Goal: Task Accomplishment & Management: Manage account settings

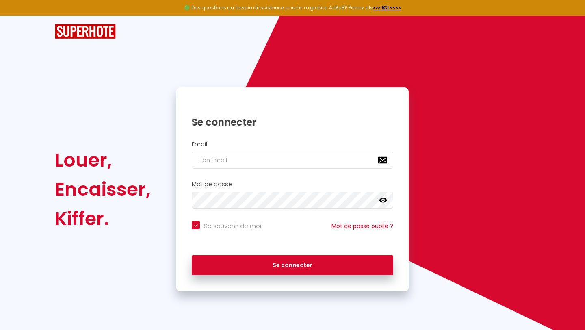
click at [252, 169] on div "Email" at bounding box center [292, 157] width 232 height 40
click at [256, 162] on input "email" at bounding box center [292, 160] width 201 height 17
type input "[EMAIL_ADDRESS][DOMAIN_NAME]"
click at [294, 280] on div "Se connecter" at bounding box center [292, 265] width 232 height 37
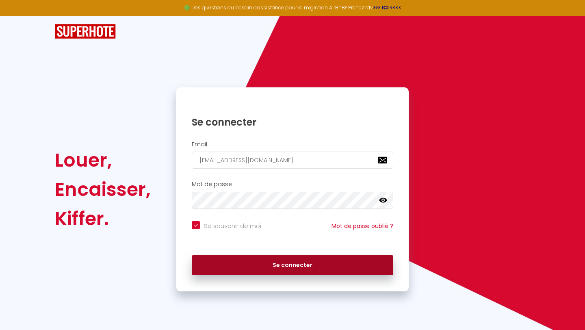
click at [296, 274] on button "Se connecter" at bounding box center [292, 265] width 201 height 20
checkbox input "true"
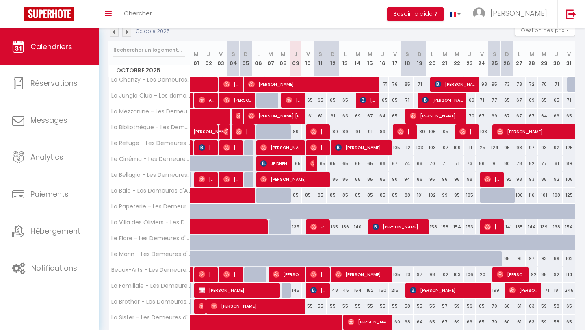
scroll to position [126, 0]
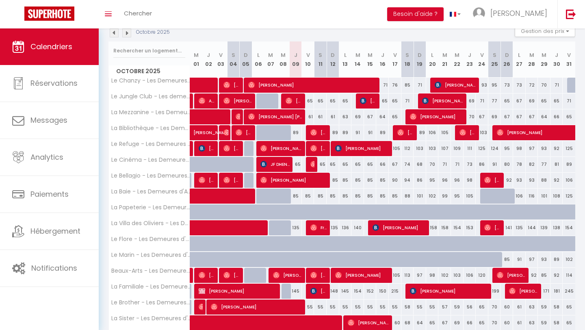
drag, startPoint x: 188, startPoint y: 329, endPoint x: 193, endPoint y: 329, distance: 5.3
click at [187, 329] on th "La Sister - Les Demeures d'Adrien" at bounding box center [149, 322] width 81 height 15
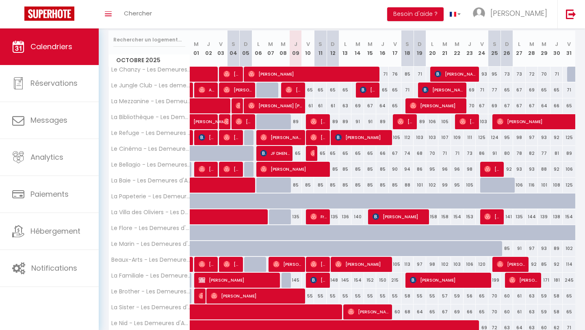
scroll to position [136, 0]
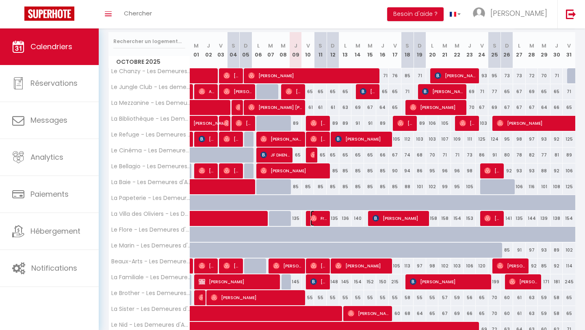
click at [316, 221] on span "Freek Rombouts" at bounding box center [318, 217] width 17 height 15
select select "OK"
select select "0"
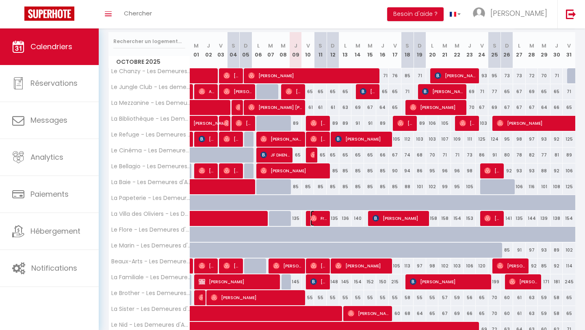
select select "1"
select select
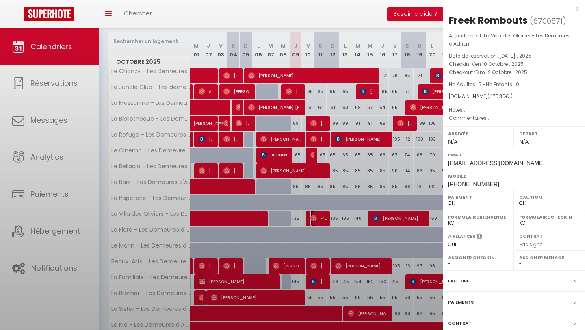
select select "13420"
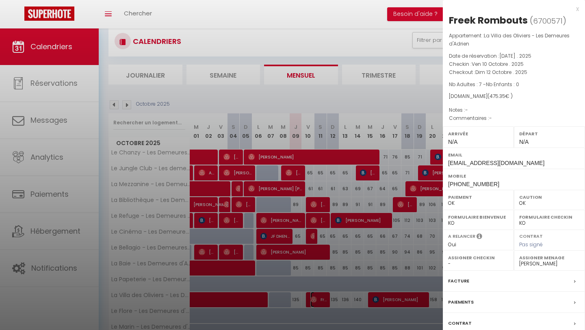
scroll to position [52, 0]
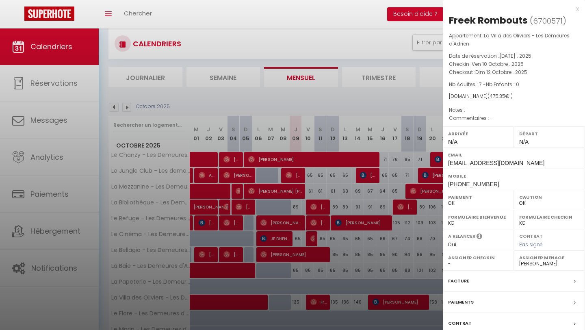
click at [577, 8] on div "x" at bounding box center [511, 9] width 136 height 10
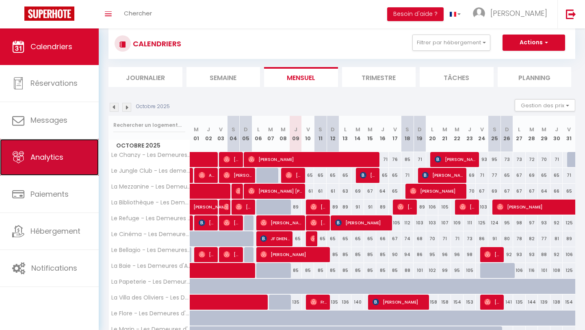
click at [35, 139] on link "Analytics" at bounding box center [49, 157] width 99 height 37
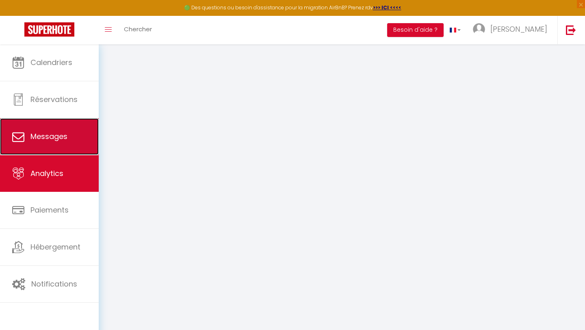
click at [42, 129] on link "Messages" at bounding box center [49, 136] width 99 height 37
select select "2025"
select select "10"
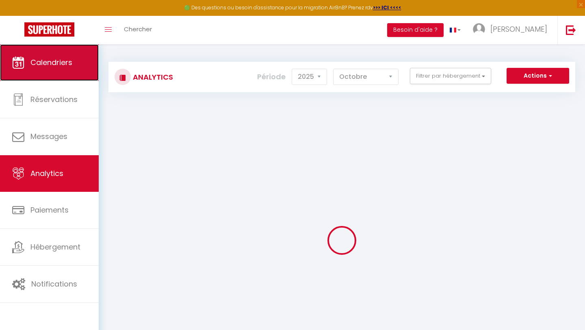
click at [55, 73] on link "Calendriers" at bounding box center [49, 62] width 99 height 37
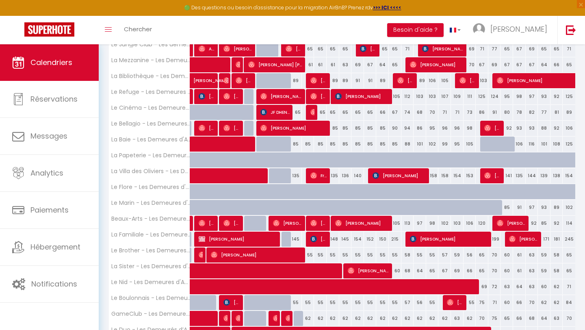
scroll to position [162, 0]
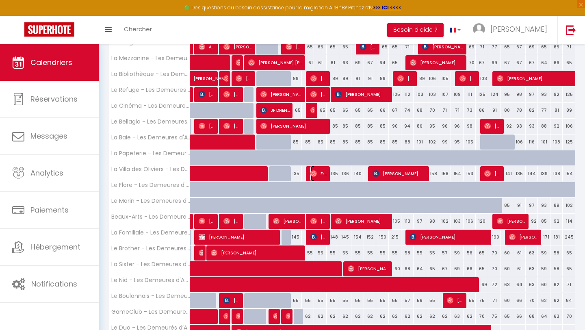
click at [321, 174] on span "Freek Rombouts" at bounding box center [318, 173] width 17 height 15
select select "OK"
select select "0"
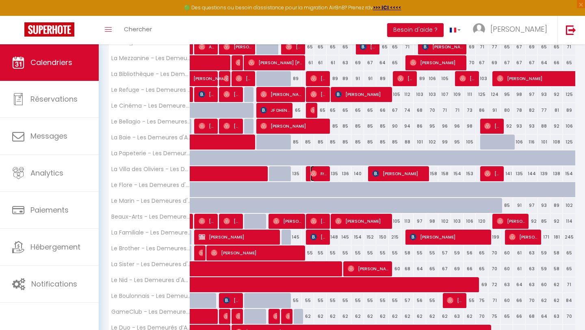
select select "1"
select select
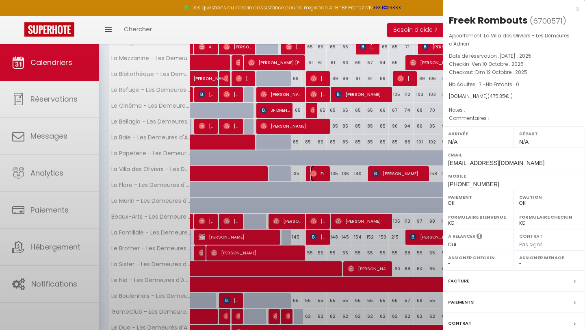
select select "13420"
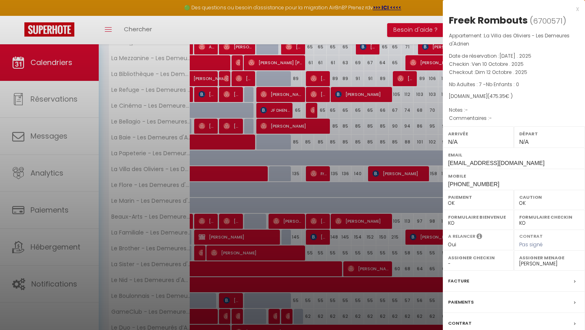
click at [492, 94] on span "475.35" at bounding box center [497, 96] width 16 height 7
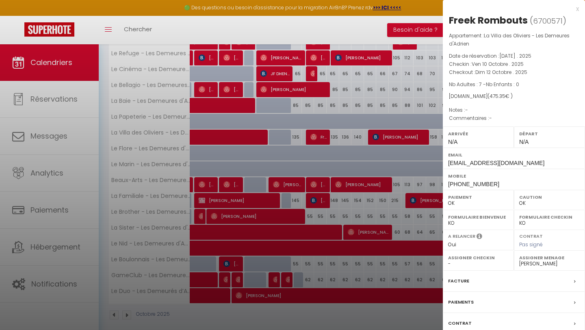
scroll to position [206, 0]
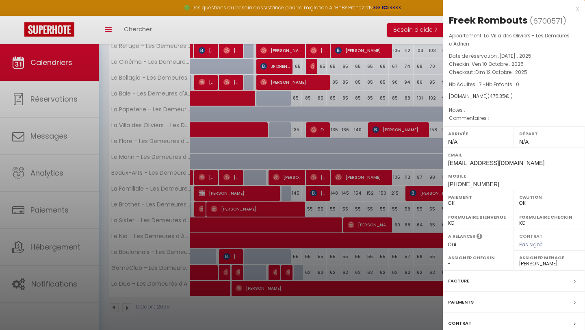
click at [383, 162] on div at bounding box center [292, 165] width 585 height 330
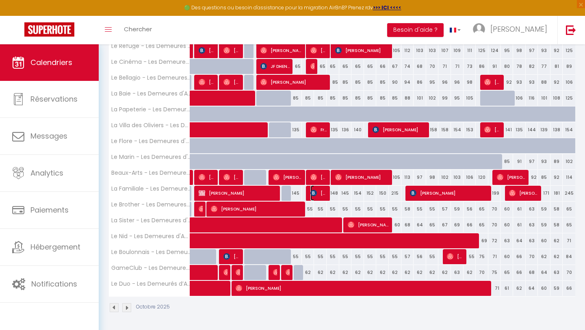
click at [322, 194] on span "[PERSON_NAME]" at bounding box center [318, 192] width 17 height 15
select select "KO"
select select "31795"
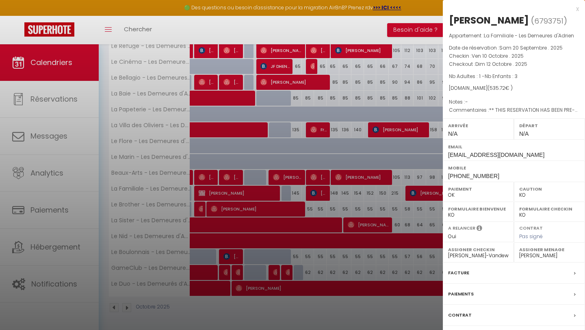
click at [318, 201] on div at bounding box center [292, 165] width 585 height 330
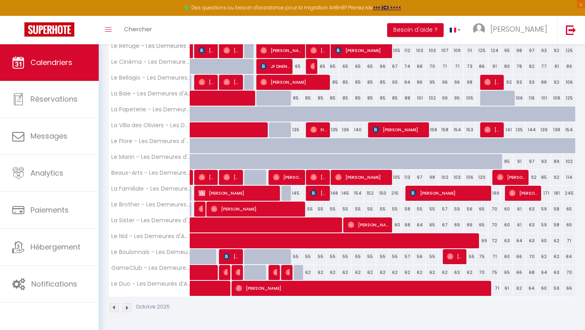
scroll to position [240, 0]
click at [320, 194] on span "[PERSON_NAME]" at bounding box center [318, 192] width 17 height 15
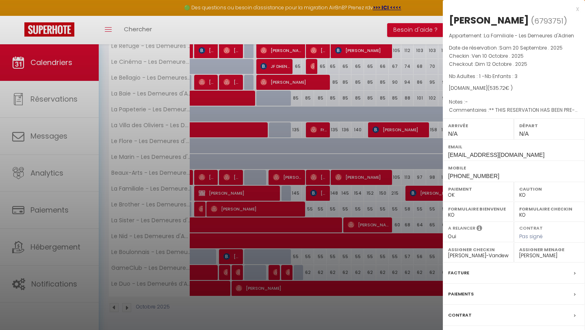
click at [523, 256] on select "- [PERSON_NAME] Kirushant Chandirakumar [PERSON_NAME] [PERSON_NAME]-Vandewalle …" at bounding box center [549, 255] width 61 height 7
select select "23493"
click at [519, 252] on select "- [PERSON_NAME] Kirushant Chandirakumar [PERSON_NAME] [PERSON_NAME]-Vandewalle …" at bounding box center [549, 255] width 61 height 7
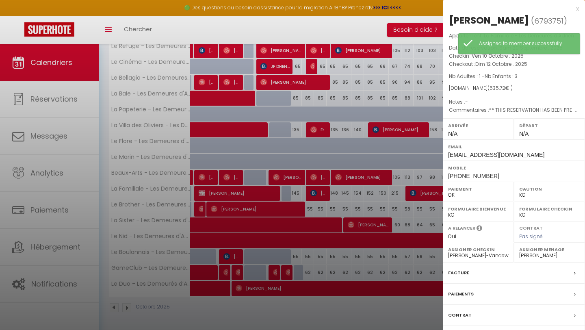
click at [370, 197] on div at bounding box center [292, 165] width 585 height 330
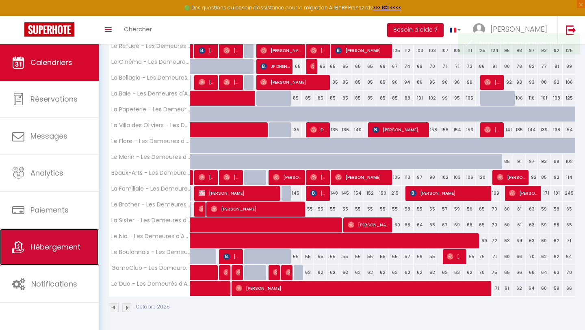
click at [58, 237] on link "Hébergement" at bounding box center [49, 247] width 99 height 37
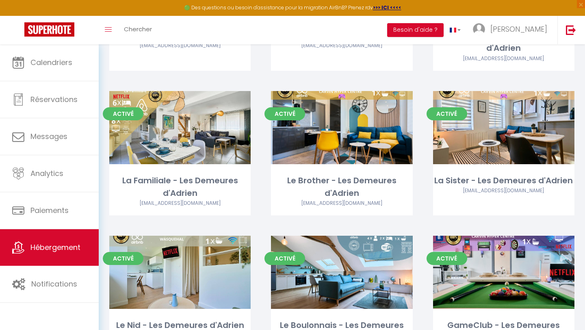
scroll to position [589, 0]
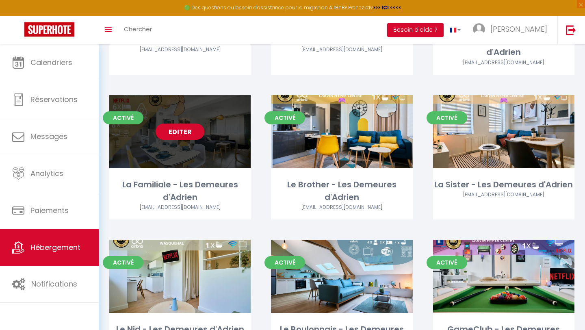
click at [181, 130] on link "Editer" at bounding box center [180, 131] width 49 height 16
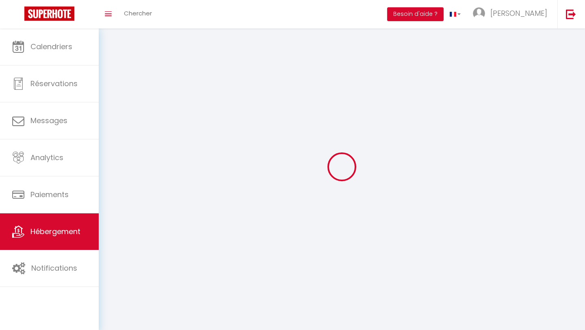
select select
select select "28"
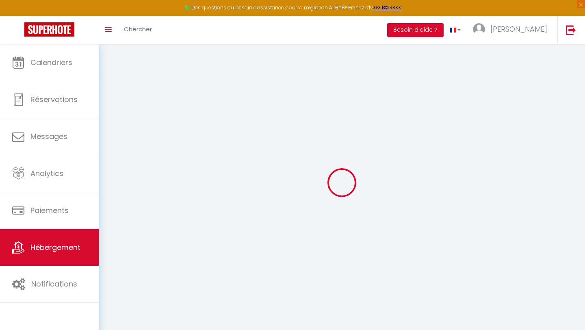
select select
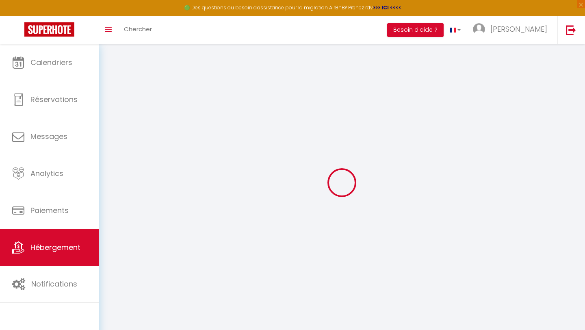
select select
checkbox input "false"
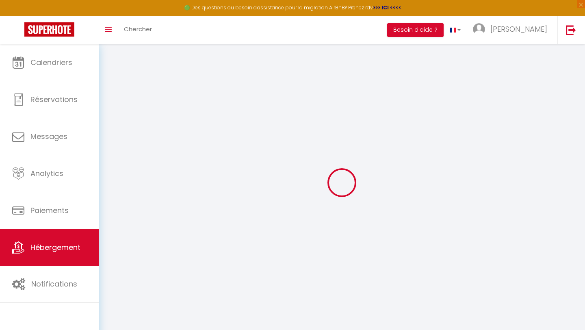
select select
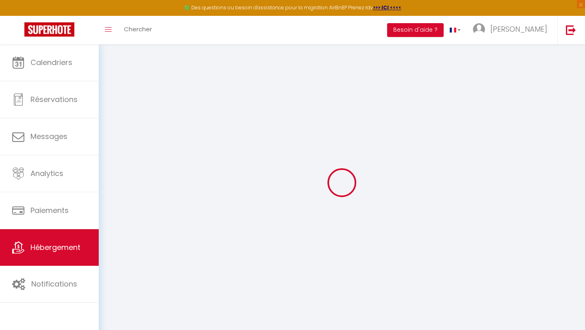
select select
checkbox input "false"
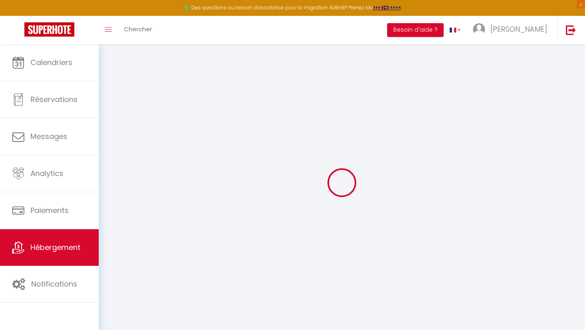
checkbox input "false"
select select
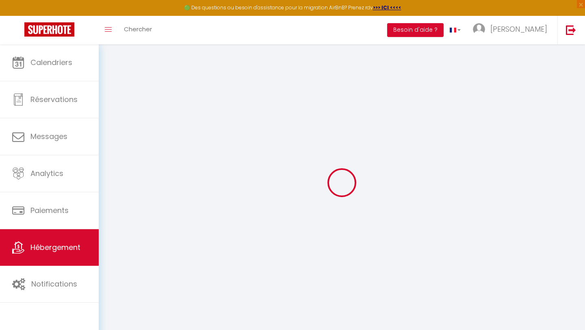
select select
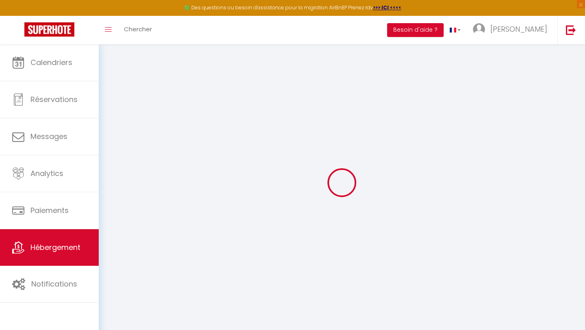
checkbox input "false"
select select
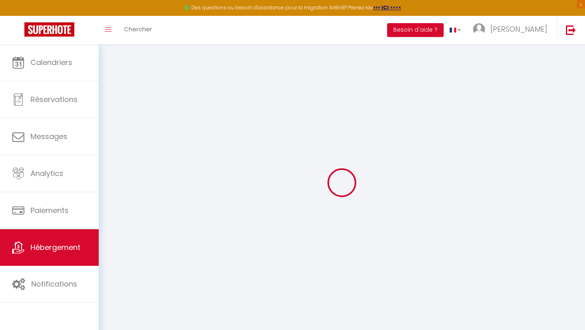
select select
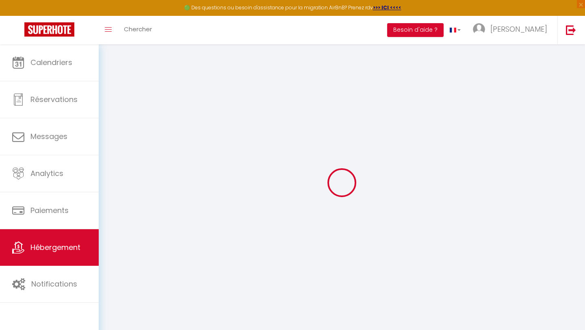
select select
checkbox input "false"
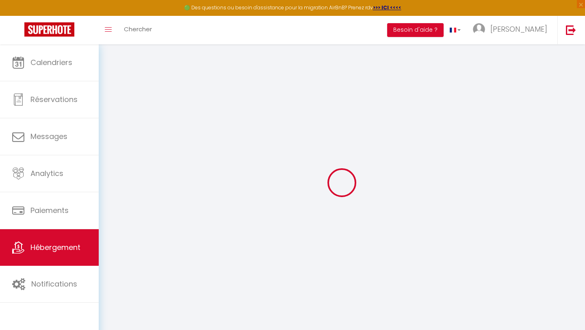
checkbox input "false"
select select
type input "La Familiale - Les Demeures d'Adrien"
type input "[PERSON_NAME]"
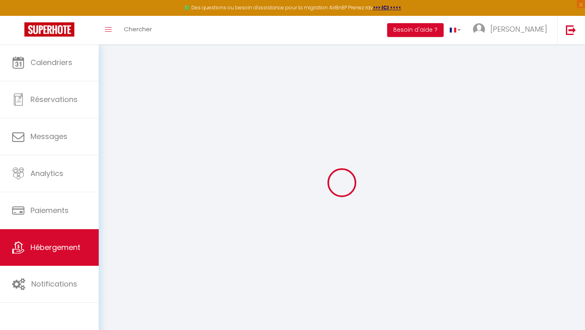
type input "Brisson"
type input "[STREET_ADDRESS]"
type input "59211"
type input "[DEMOGRAPHIC_DATA]"
select select "8"
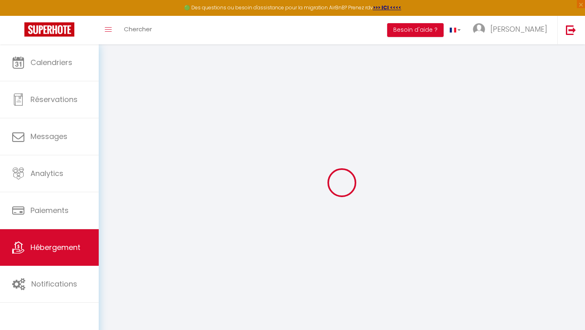
select select "4"
select select "2"
type input "300"
type input "120"
select select
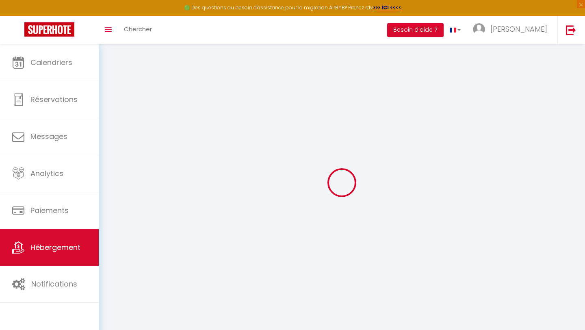
select select
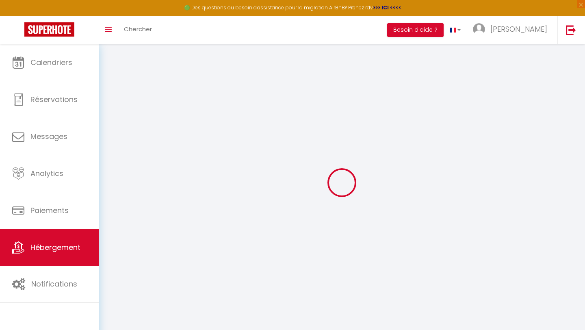
type input "[STREET_ADDRESS]"
type input "59211"
type input "[DEMOGRAPHIC_DATA]"
type input "[EMAIL_ADDRESS][DOMAIN_NAME]"
select select "7934"
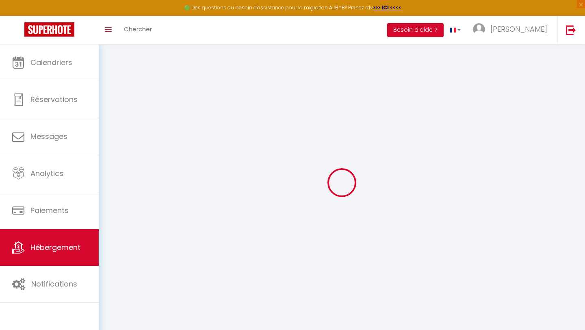
checkbox input "false"
checkbox input "true"
checkbox input "false"
type input "25"
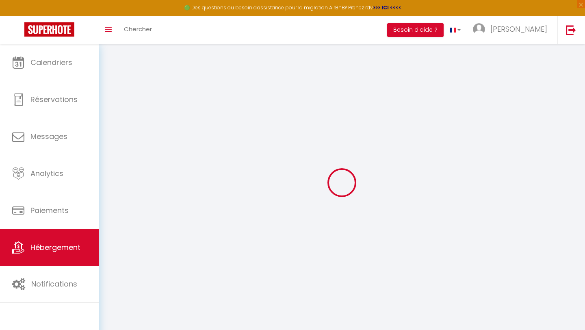
type input "0"
select select "31795"
select select "13420"
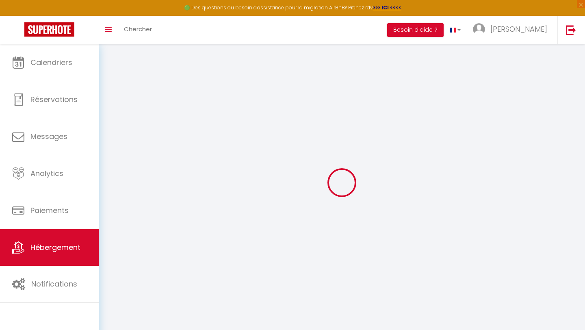
select select
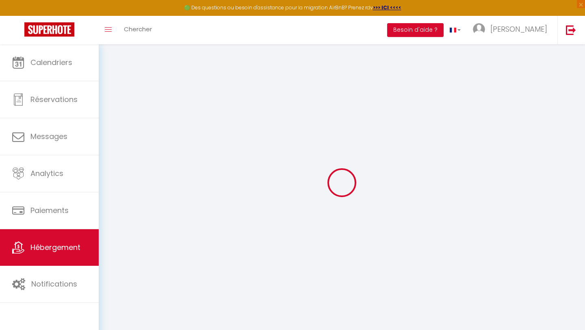
select select
checkbox input "false"
checkbox input "true"
checkbox input "false"
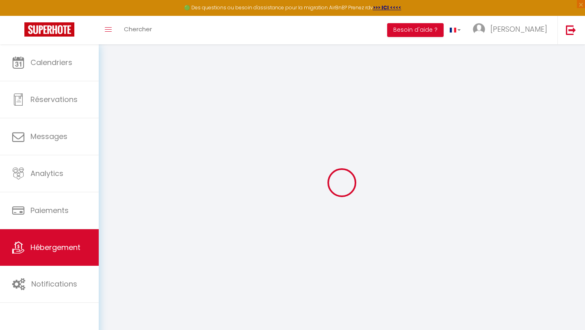
select select
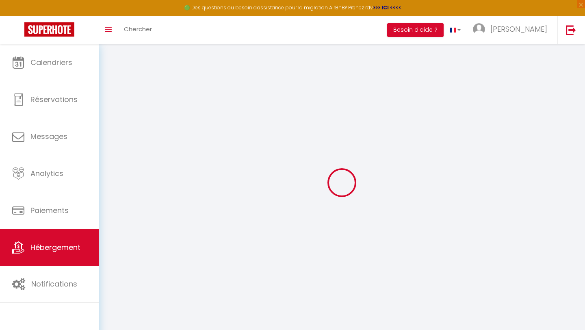
select select
checkbox input "false"
checkbox input "true"
checkbox input "false"
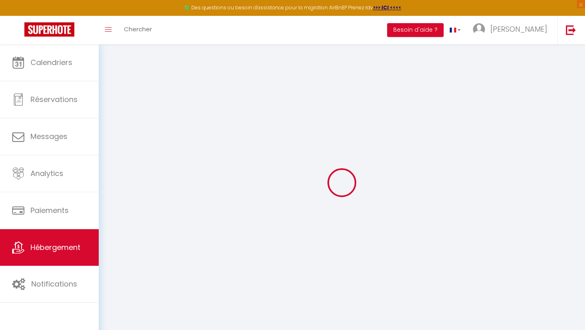
checkbox input "false"
checkbox input "true"
checkbox input "false"
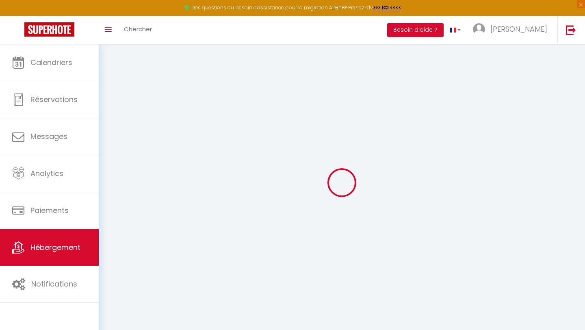
checkbox input "false"
checkbox input "true"
checkbox input "false"
select select "17:00"
select select "21:00"
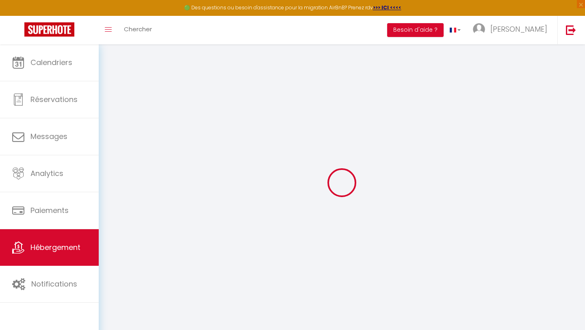
select select "11:00"
select select "30"
select select "120"
select select "21:00"
checkbox input "false"
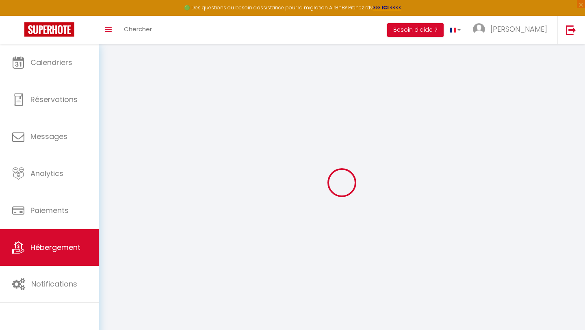
checkbox input "false"
checkbox input "true"
checkbox input "false"
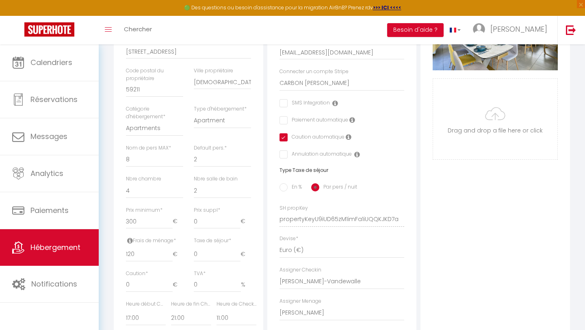
scroll to position [225, 0]
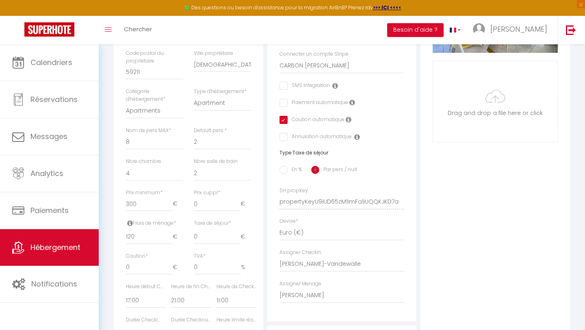
checkbox input "false"
checkbox input "true"
checkbox input "false"
click at [304, 295] on select "- [PERSON_NAME] Kirushant Chandirakumar [PERSON_NAME] [PERSON_NAME]-Vandewalle …" at bounding box center [341, 295] width 125 height 15
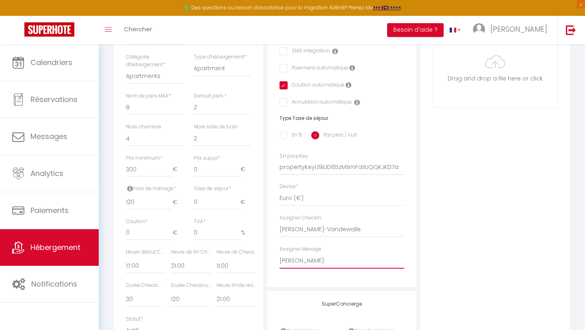
select select "23493"
click at [279, 268] on select "- [PERSON_NAME] Kirushant Chandirakumar [PERSON_NAME] [PERSON_NAME]-Vandewalle …" at bounding box center [341, 260] width 125 height 15
checkbox input "false"
checkbox input "true"
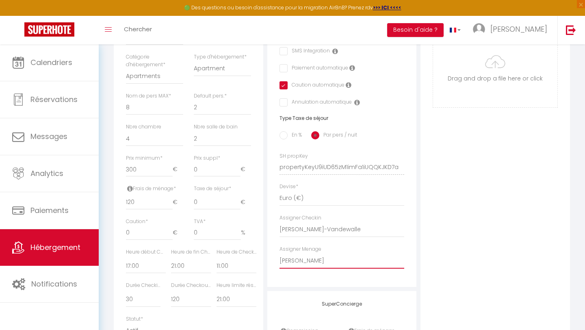
checkbox input "false"
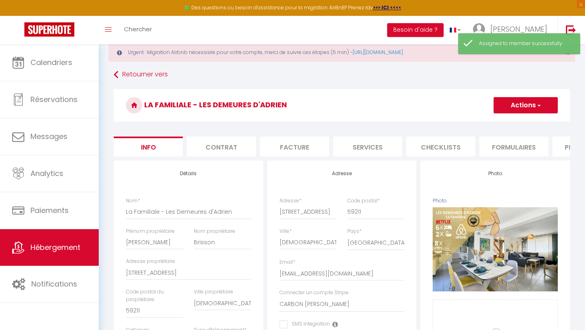
scroll to position [18, 0]
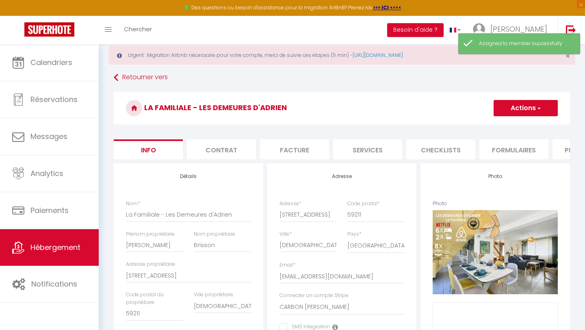
click at [535, 113] on button "Actions" at bounding box center [525, 108] width 64 height 16
click at [505, 126] on input "Enregistrer" at bounding box center [493, 126] width 30 height 8
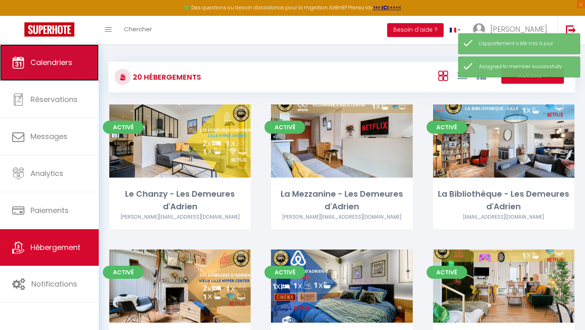
click at [48, 54] on link "Calendriers" at bounding box center [49, 62] width 99 height 37
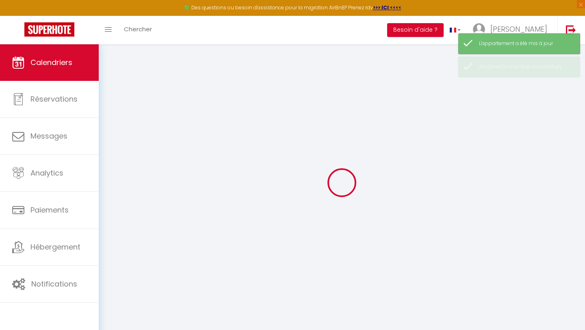
select select
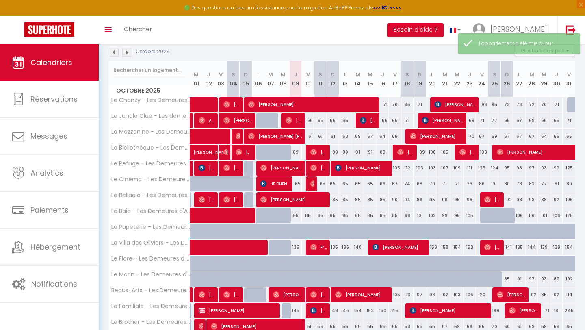
scroll to position [108, 0]
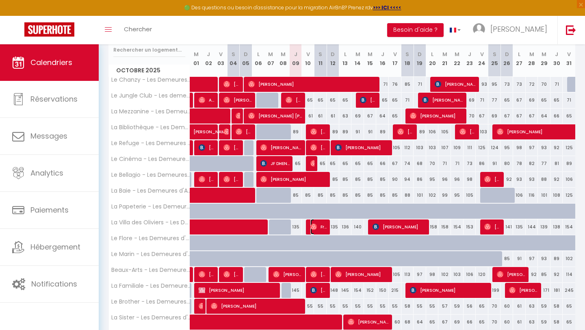
click at [317, 224] on span "Freek Rombouts" at bounding box center [318, 226] width 17 height 15
select select "OK"
select select "0"
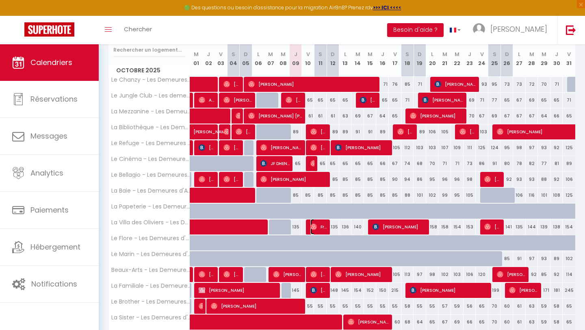
select select "1"
select select
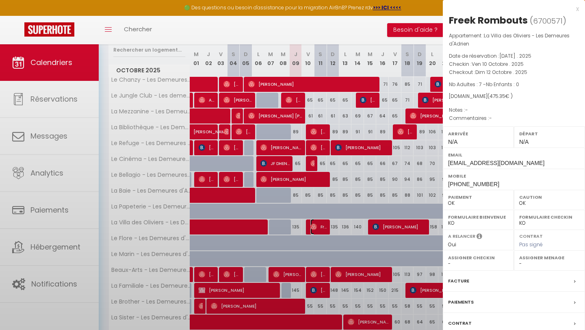
select select "13420"
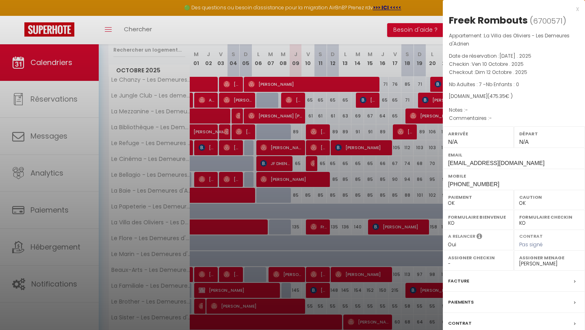
click at [362, 222] on div at bounding box center [292, 165] width 585 height 330
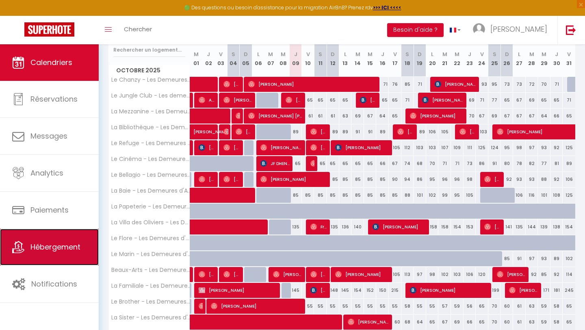
click at [59, 255] on link "Hébergement" at bounding box center [49, 247] width 99 height 37
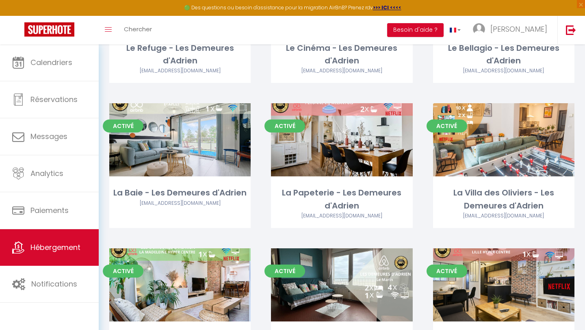
scroll to position [304, 0]
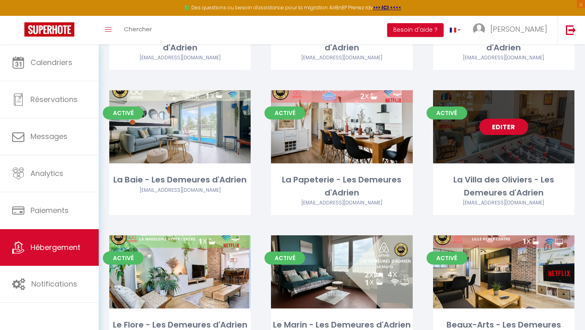
click at [497, 133] on link "Editer" at bounding box center [503, 127] width 49 height 16
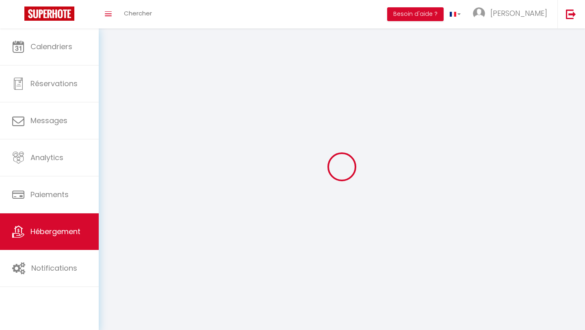
select select
select select "28"
select select
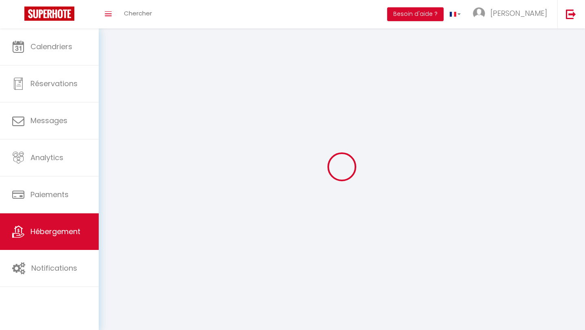
select select
checkbox input "false"
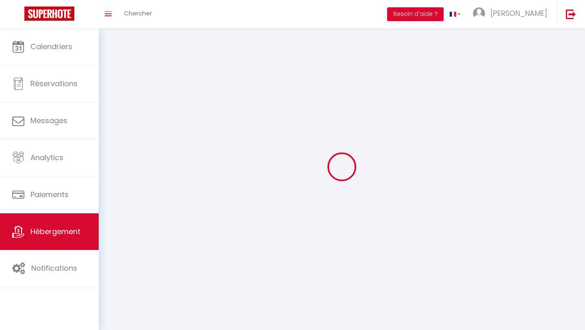
checkbox input "false"
select select
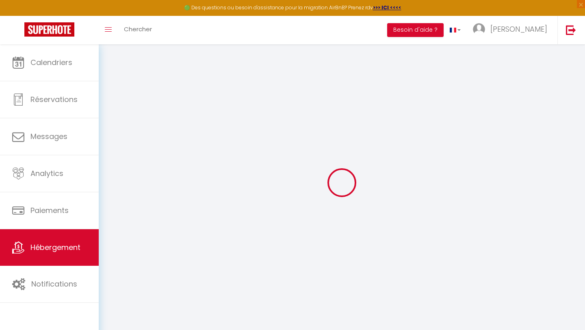
select select
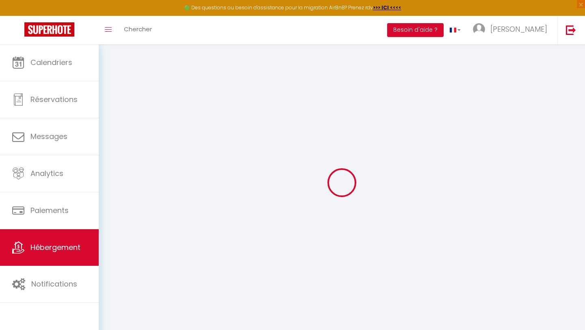
select select
checkbox input "false"
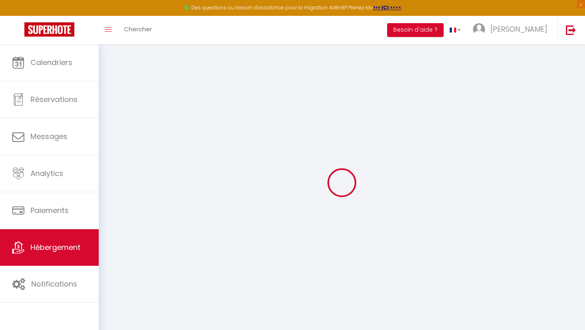
select select
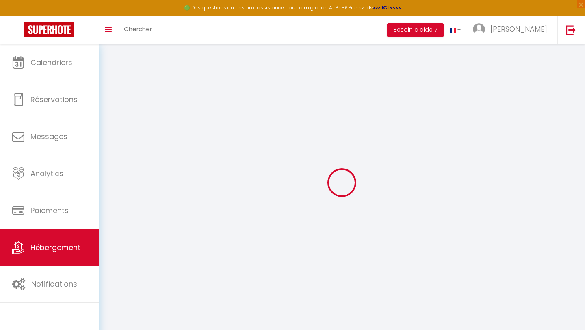
select select
checkbox input "false"
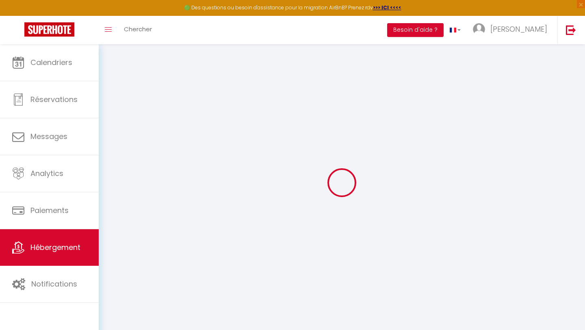
checkbox input "false"
select select
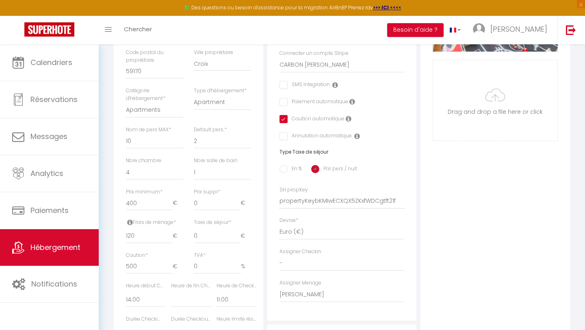
scroll to position [232, 0]
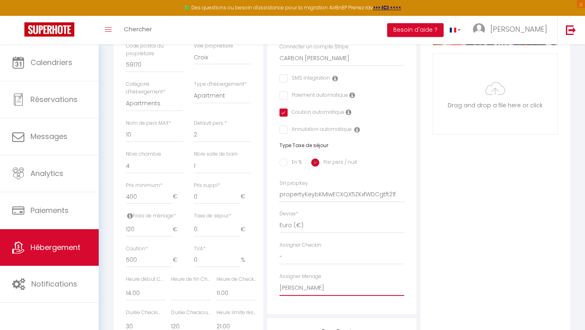
click at [292, 284] on select "- [PERSON_NAME] Kirushant Chandirakumar [PERSON_NAME] [PERSON_NAME]-Vandewalle …" at bounding box center [341, 287] width 125 height 15
click at [279, 280] on select "- [PERSON_NAME] Kirushant Chandirakumar [PERSON_NAME] [PERSON_NAME]-Vandewalle …" at bounding box center [341, 287] width 125 height 15
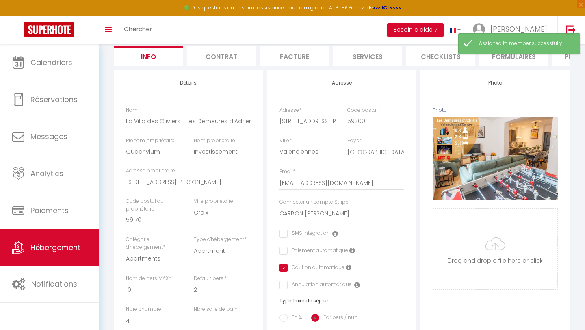
scroll to position [0, 0]
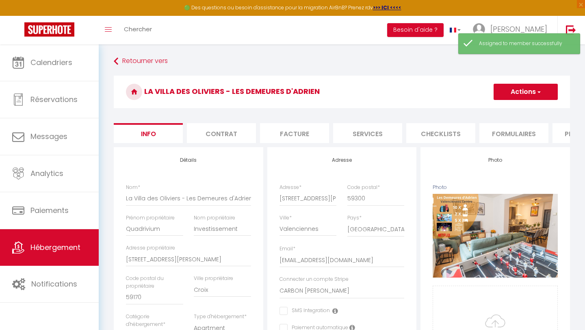
click at [530, 96] on button "Actions" at bounding box center [525, 92] width 64 height 16
click at [506, 107] on input "Enregistrer" at bounding box center [493, 110] width 30 height 8
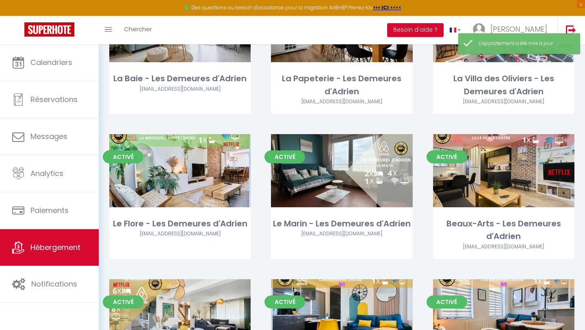
scroll to position [407, 0]
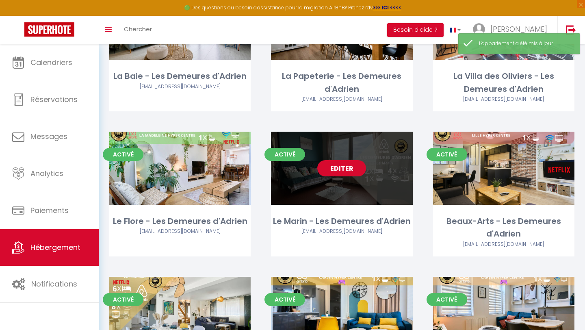
click at [333, 172] on link "Editer" at bounding box center [341, 168] width 49 height 16
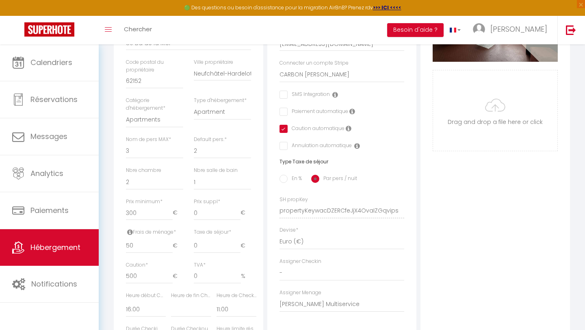
scroll to position [214, 0]
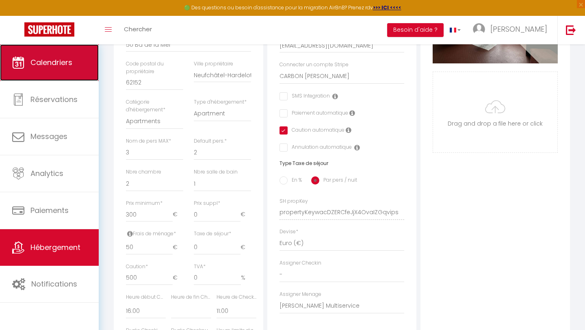
click at [18, 63] on icon at bounding box center [18, 62] width 12 height 12
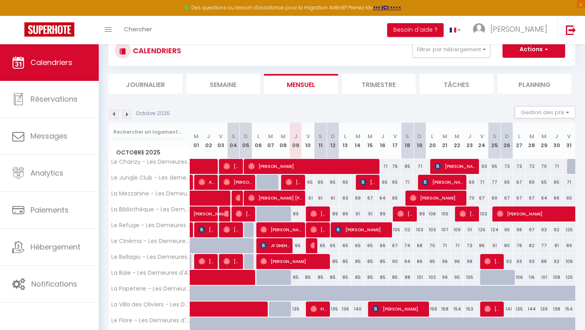
scroll to position [62, 0]
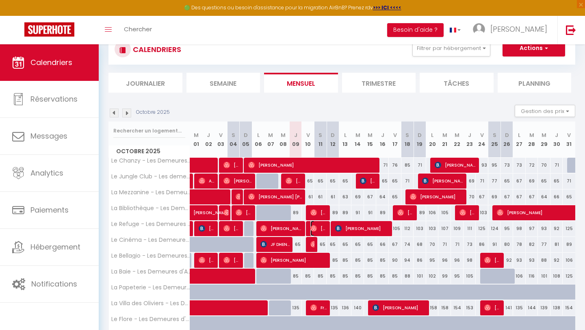
click at [318, 229] on span "[PERSON_NAME]" at bounding box center [318, 228] width 17 height 15
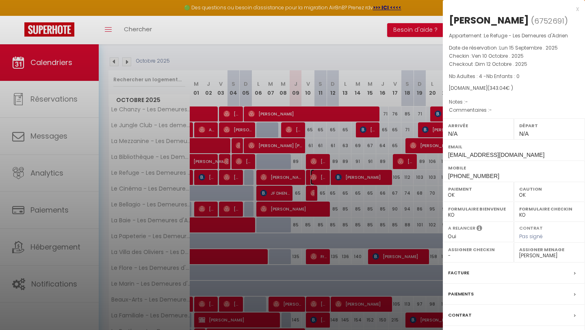
scroll to position [118, 0]
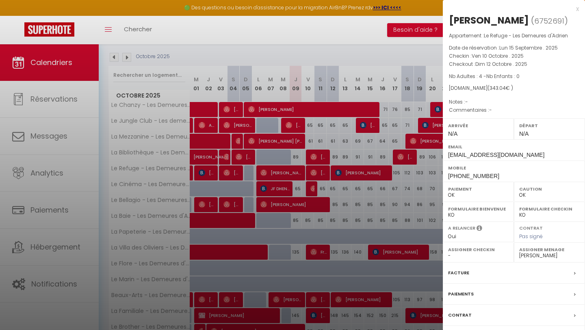
click at [464, 319] on label "Contrat" at bounding box center [460, 315] width 24 height 9
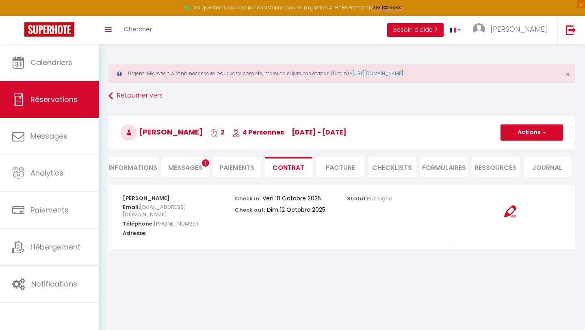
click at [173, 166] on span "Messages" at bounding box center [185, 167] width 34 height 9
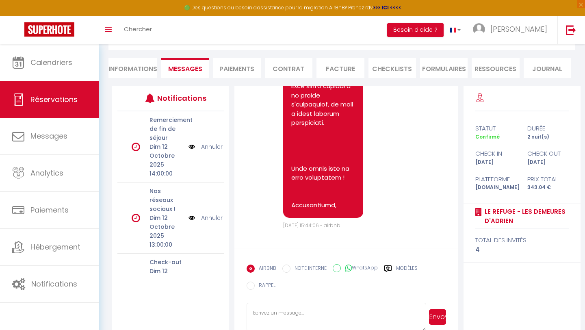
scroll to position [104, 0]
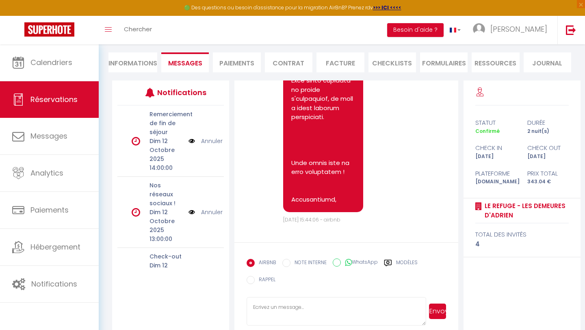
click at [266, 306] on textarea at bounding box center [336, 311] width 179 height 28
click at [315, 308] on textarea "Bonjour Mme [PERSON_NAME], j'ai bien eu votre message vocal. Concernant l'heure…" at bounding box center [336, 311] width 179 height 28
click at [393, 310] on textarea "Bonjour Mme [PERSON_NAME], j'ai bien eu votre message vocal. Concernant l'heure…" at bounding box center [336, 311] width 179 height 28
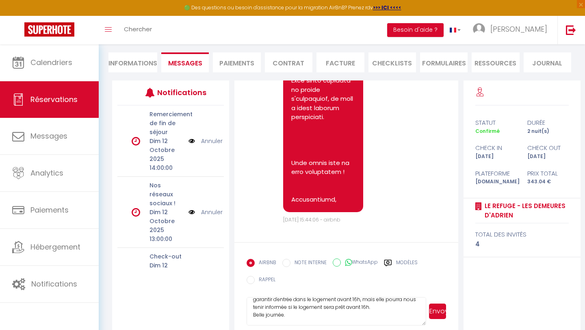
click at [435, 312] on button "Envoyer" at bounding box center [437, 310] width 17 height 15
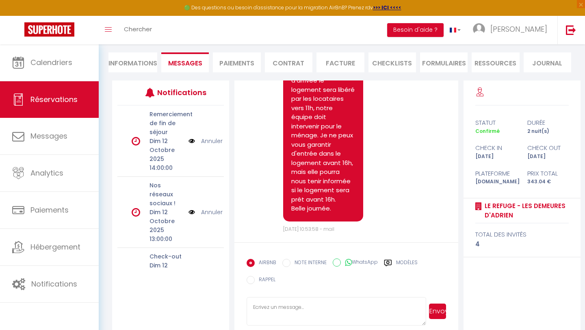
scroll to position [920, 0]
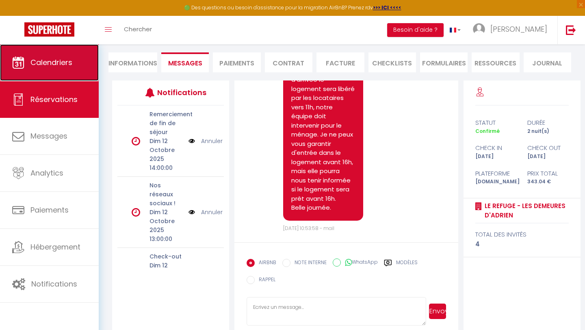
click at [54, 64] on span "Calendriers" at bounding box center [51, 62] width 42 height 10
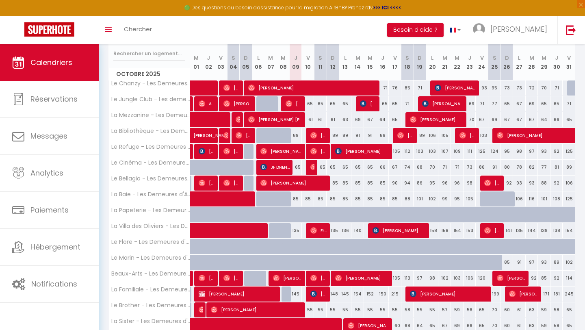
scroll to position [129, 0]
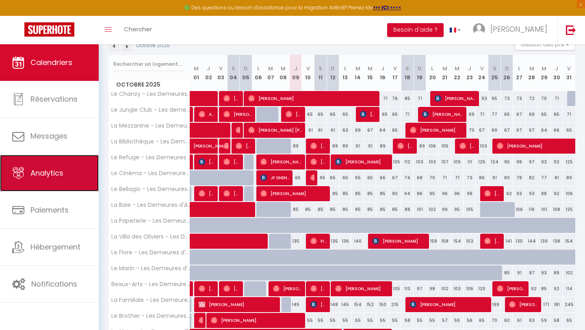
click at [68, 170] on link "Analytics" at bounding box center [49, 173] width 99 height 37
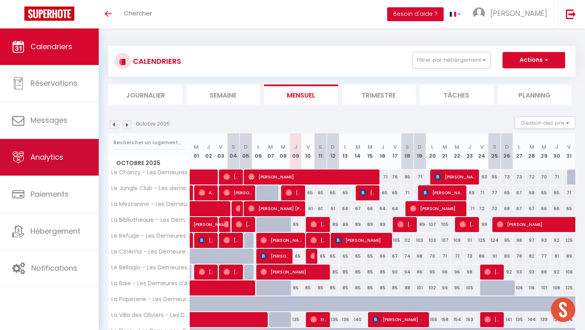
click at [53, 152] on span "Analytics" at bounding box center [46, 157] width 33 height 10
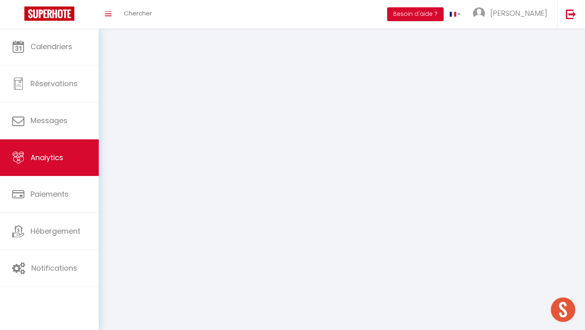
select select "2025"
select select "10"
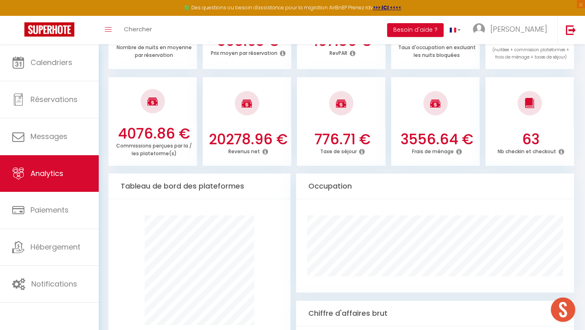
scroll to position [334, 0]
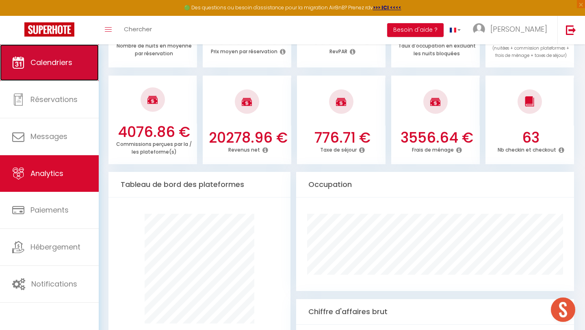
click at [58, 67] on span "Calendriers" at bounding box center [51, 62] width 42 height 10
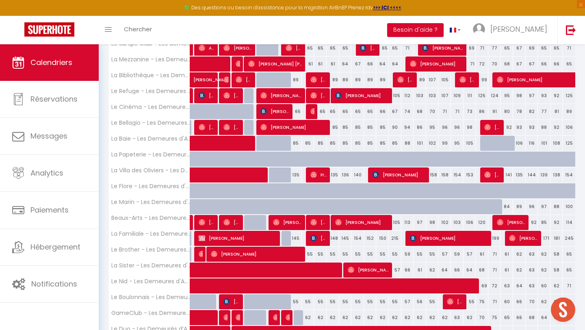
scroll to position [194, 0]
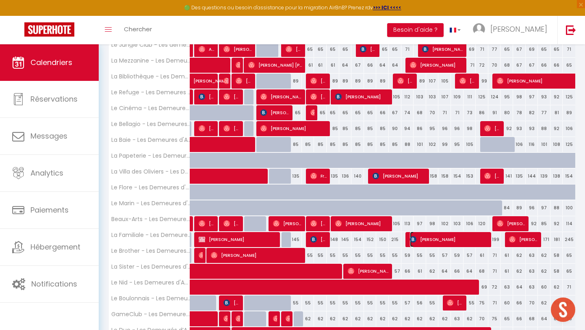
click at [436, 238] on span "[PERSON_NAME]" at bounding box center [450, 239] width 80 height 15
select select "OK"
select select "KO"
select select "0"
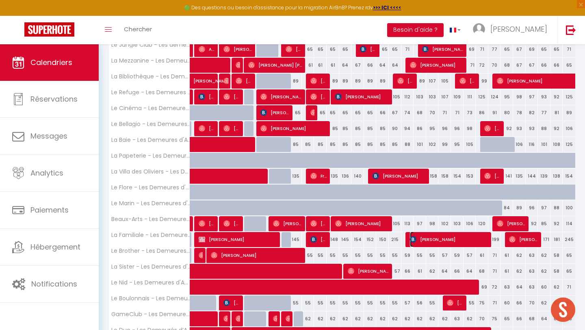
select select "1"
select select
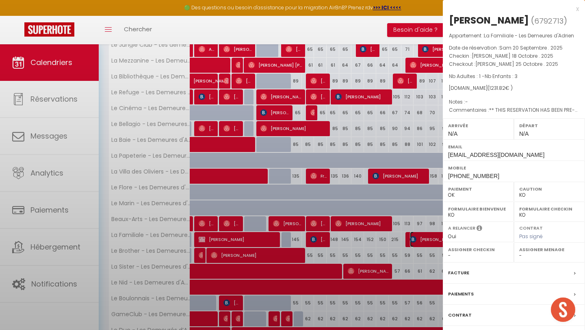
select select "31795"
select select "13420"
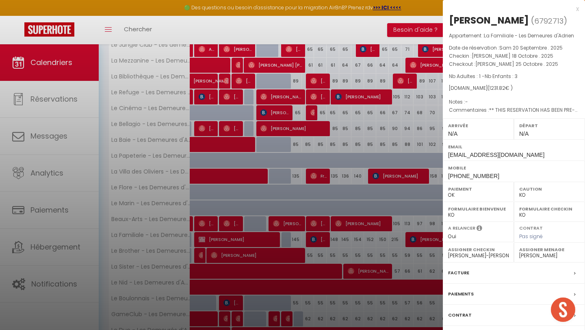
click at [413, 254] on div at bounding box center [292, 165] width 585 height 330
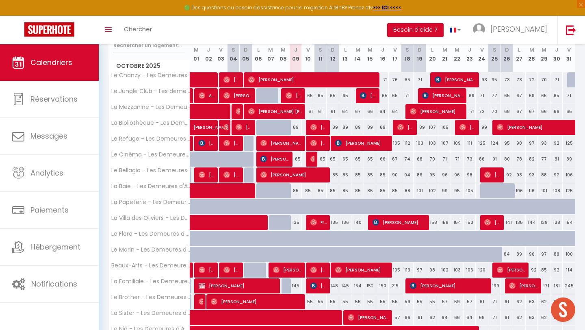
scroll to position [147, 0]
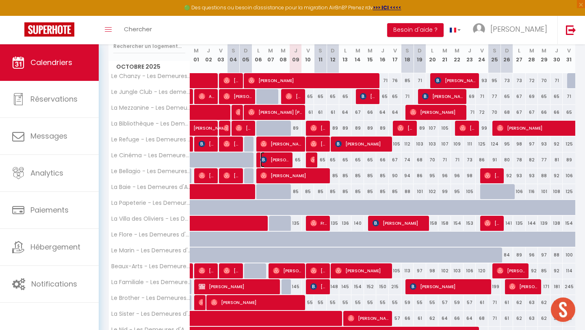
click at [287, 158] on span "JF DHENIN" at bounding box center [274, 159] width 29 height 15
select select "OK"
select select
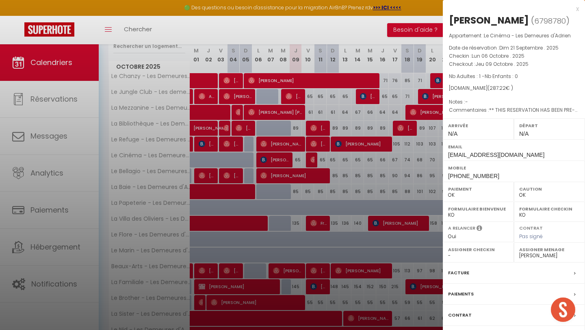
click at [296, 145] on div at bounding box center [292, 165] width 585 height 330
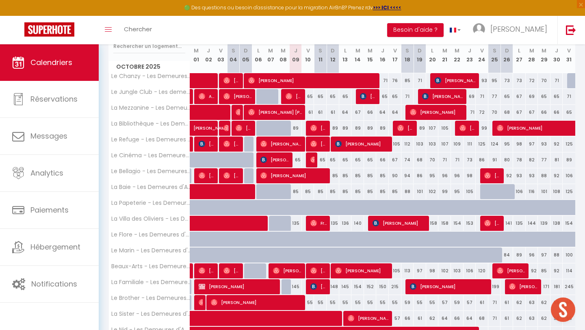
click at [309, 161] on div at bounding box center [312, 159] width 13 height 15
click at [311, 161] on img at bounding box center [313, 159] width 6 height 6
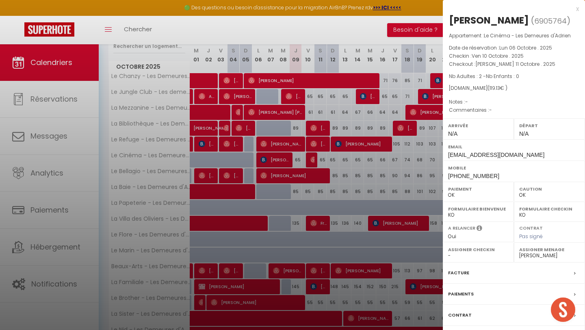
click at [336, 192] on div at bounding box center [292, 165] width 585 height 330
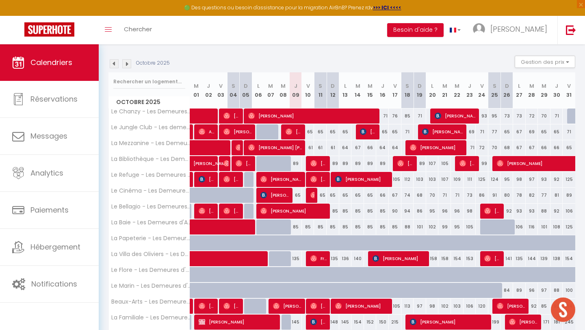
scroll to position [112, 0]
